Goal: Transaction & Acquisition: Purchase product/service

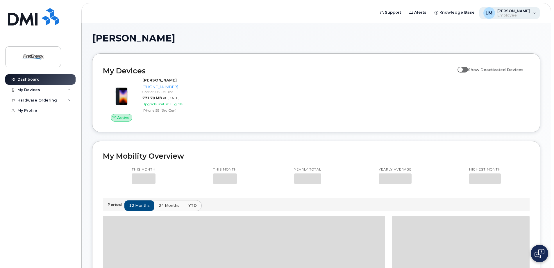
click at [514, 16] on span "Employee" at bounding box center [513, 15] width 33 height 5
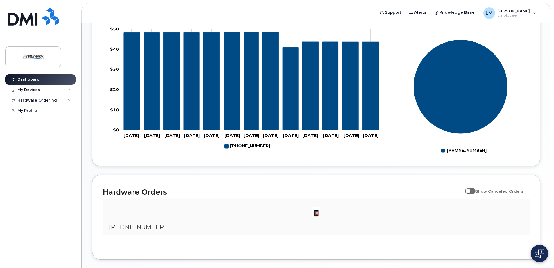
scroll to position [277, 0]
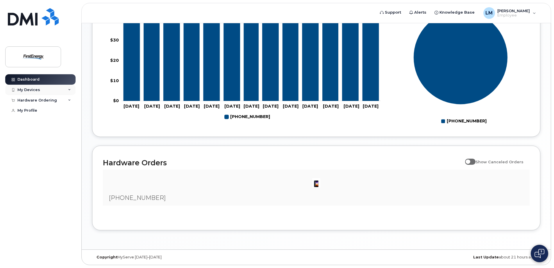
click at [58, 87] on div "My Devices" at bounding box center [40, 90] width 70 height 10
click at [52, 134] on div "Hardware Ordering" at bounding box center [37, 132] width 40 height 5
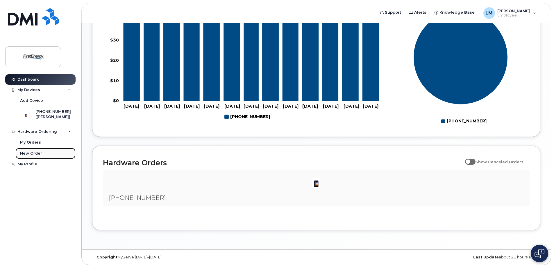
click at [27, 156] on div "New Order" at bounding box center [31, 153] width 22 height 5
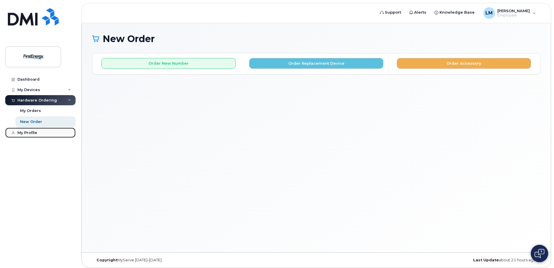
click at [20, 134] on div "My Profile" at bounding box center [27, 133] width 20 height 5
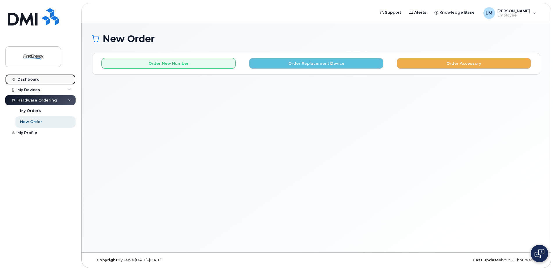
click at [26, 79] on div "Dashboard" at bounding box center [28, 79] width 22 height 5
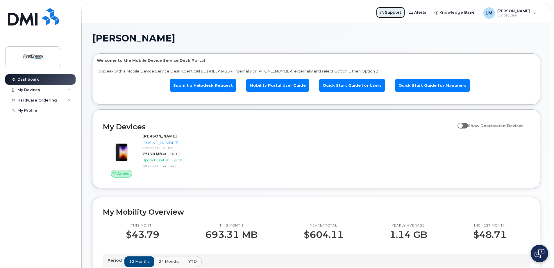
click at [400, 12] on span "Support" at bounding box center [393, 13] width 16 height 6
click at [72, 89] on div "My Devices" at bounding box center [40, 90] width 70 height 10
click at [397, 15] on span "Support" at bounding box center [393, 13] width 16 height 6
